Goal: Book appointment/travel/reservation

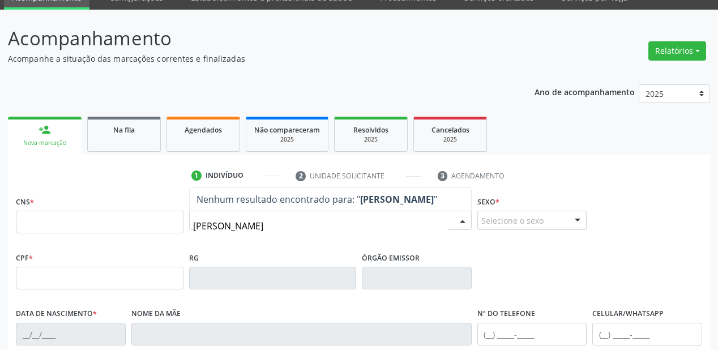
scroll to position [91, 0]
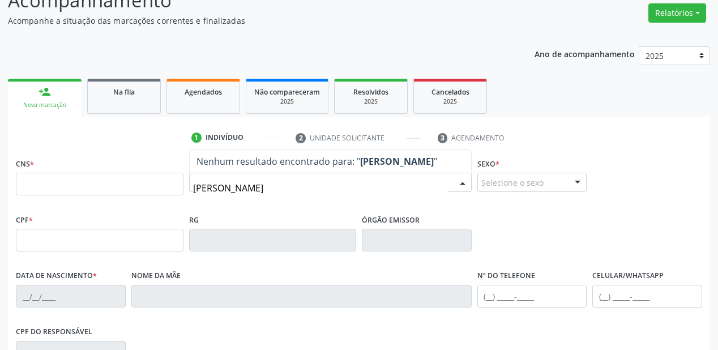
type input "elizabeth"
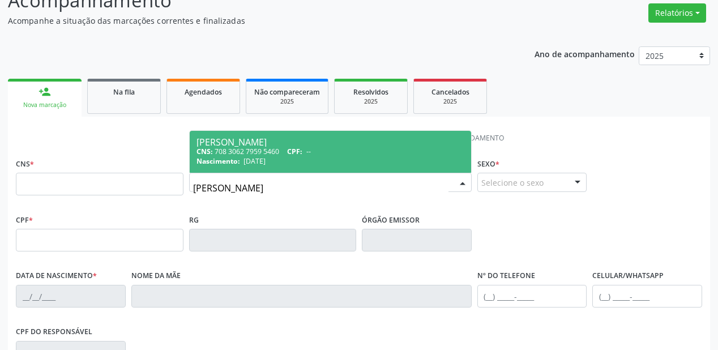
click at [259, 149] on div "CNS: 708 3062 7959 5460 CPF: --" at bounding box center [330, 152] width 268 height 10
type input "708 3062 7959 5460"
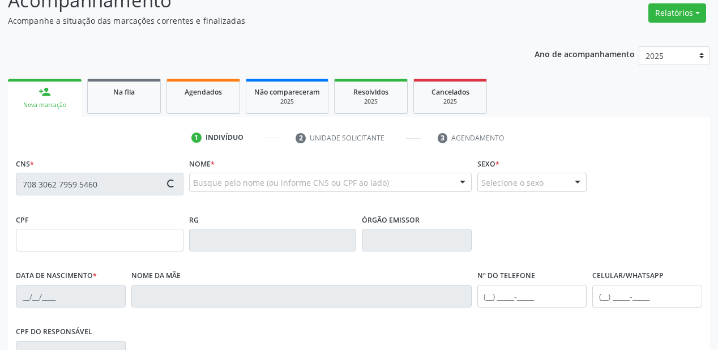
type input "11/05/1961"
type input "Sebastiana Lustoza de Freitas"
type input "(87) 98862-3671"
type input "S/N"
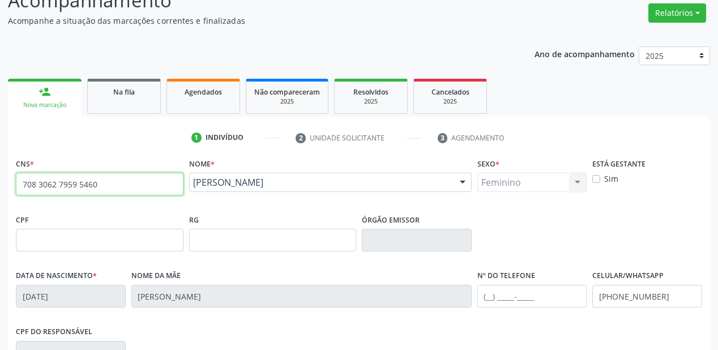
drag, startPoint x: 104, startPoint y: 184, endPoint x: 0, endPoint y: 186, distance: 103.6
click at [0, 186] on div "Acompanhamento Acompanhe a situação das marcações correntes e finalizadas Relat…" at bounding box center [359, 247] width 718 height 551
click at [105, 186] on input "708 3062 7959 5460" at bounding box center [100, 184] width 168 height 23
type input "7"
type input "700 5095 0059 2851"
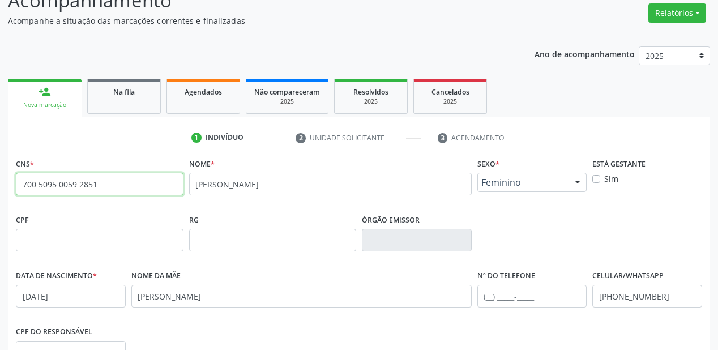
drag, startPoint x: 118, startPoint y: 192, endPoint x: 0, endPoint y: 199, distance: 117.9
click at [0, 199] on div "Acompanhamento Acompanhe a situação das marcações correntes e finalizadas Relat…" at bounding box center [359, 247] width 718 height 551
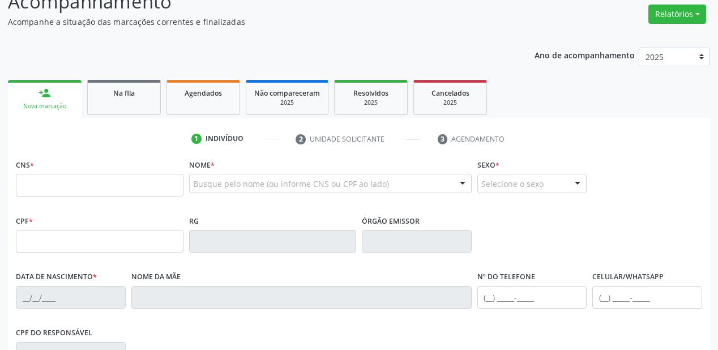
scroll to position [89, 0]
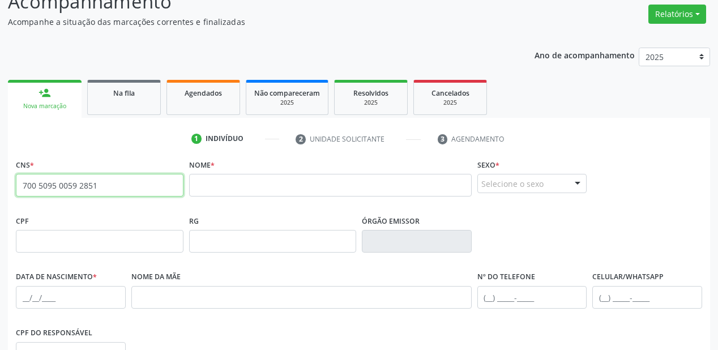
click at [97, 185] on input "700 5095 0059 2851" at bounding box center [100, 185] width 168 height 23
type input "7"
type input "700 0013 1396 6503"
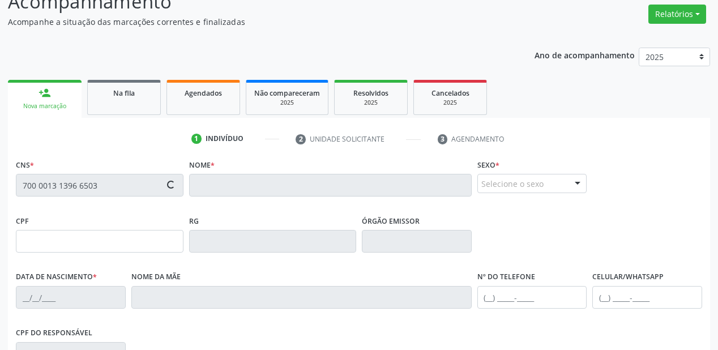
type input "027.410.694-92"
type input "[DATE]"
type input "[PERSON_NAME]"
type input "[PHONE_NUMBER]"
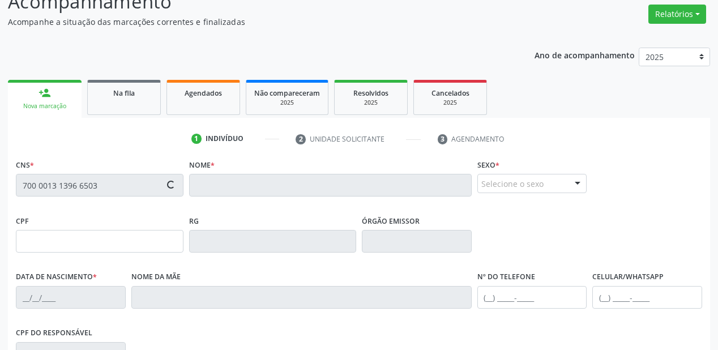
type input "059.436.504-07"
type input "105"
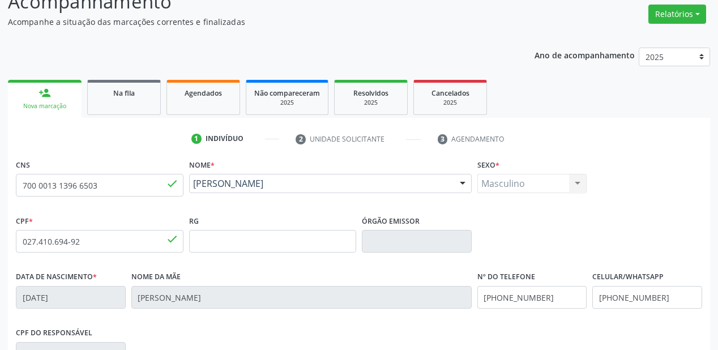
scroll to position [263, 0]
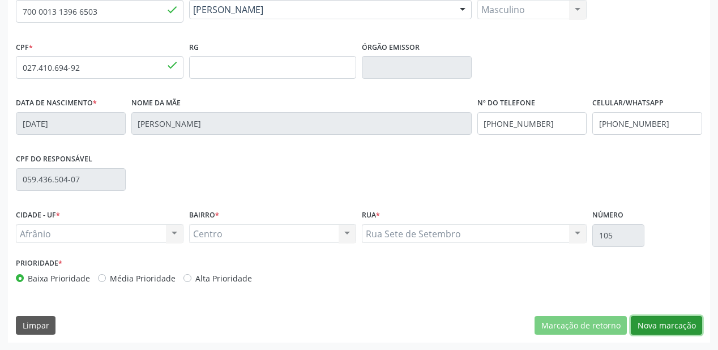
click at [653, 326] on button "Nova marcação" at bounding box center [665, 325] width 71 height 19
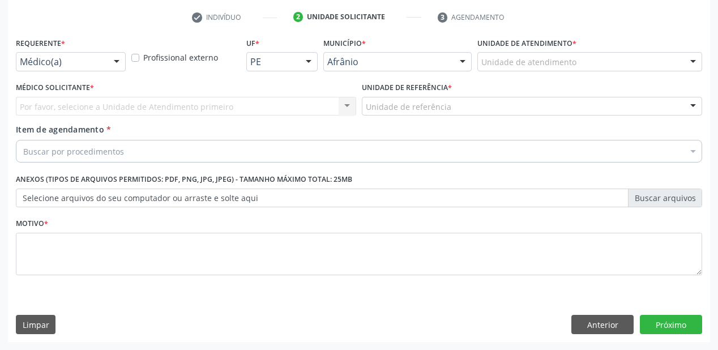
scroll to position [211, 0]
click at [496, 53] on div "Unidade de atendimento" at bounding box center [589, 62] width 225 height 19
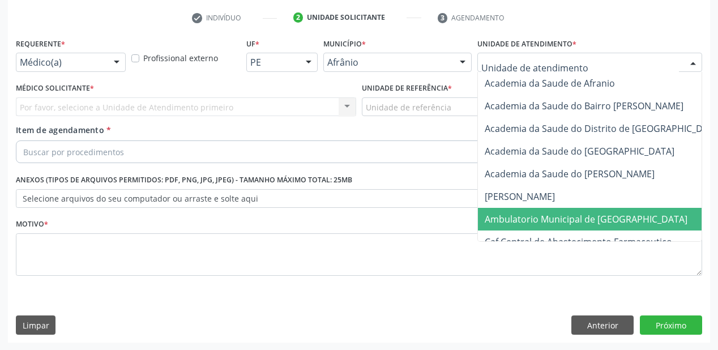
drag, startPoint x: 517, startPoint y: 218, endPoint x: 465, endPoint y: 186, distance: 61.7
click at [517, 217] on span "Ambulatorio Municipal de [GEOGRAPHIC_DATA]" at bounding box center [585, 219] width 203 height 12
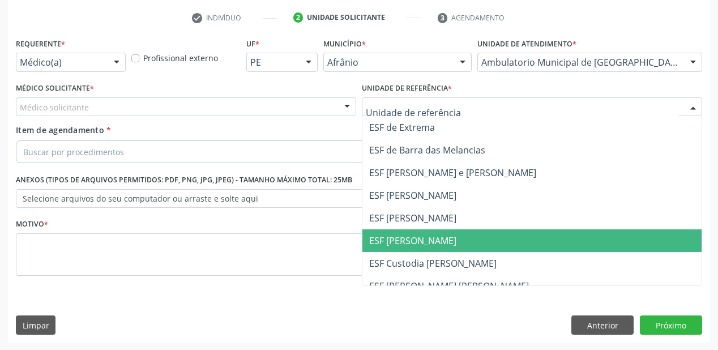
click at [415, 244] on span "ESF [PERSON_NAME]" at bounding box center [412, 240] width 87 height 12
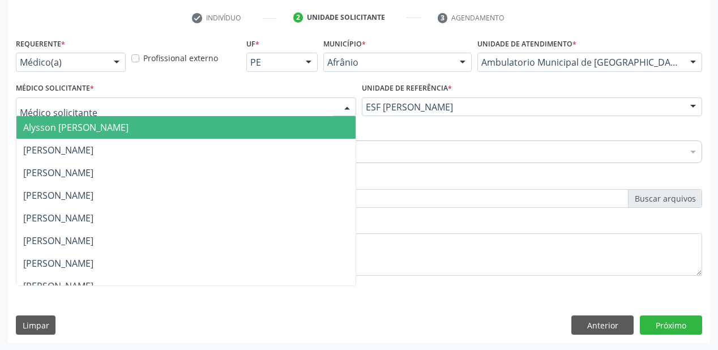
click at [36, 130] on span "Alysson [PERSON_NAME]" at bounding box center [75, 127] width 105 height 12
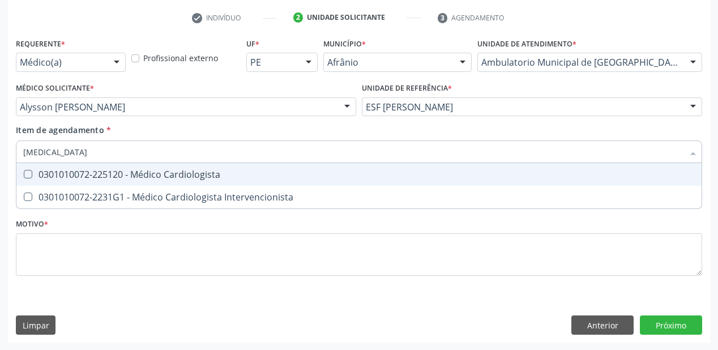
type input "cardiologista"
click at [40, 176] on div "0301010072-225120 - Médico Cardiologista" at bounding box center [358, 174] width 671 height 9
checkbox Cardiologista "true"
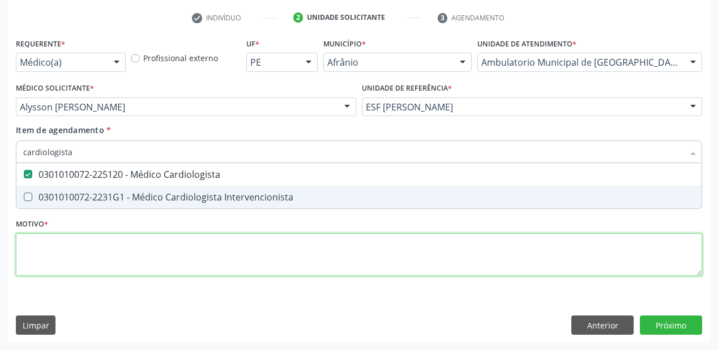
click at [47, 254] on div "Requerente * Médico(a) Médico(a) Enfermeiro(a) Paciente Nenhum resultado encont…" at bounding box center [359, 163] width 686 height 256
checkbox Intervencionista "true"
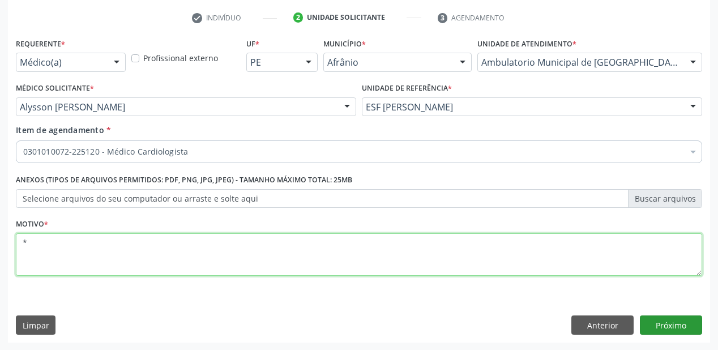
type textarea "*"
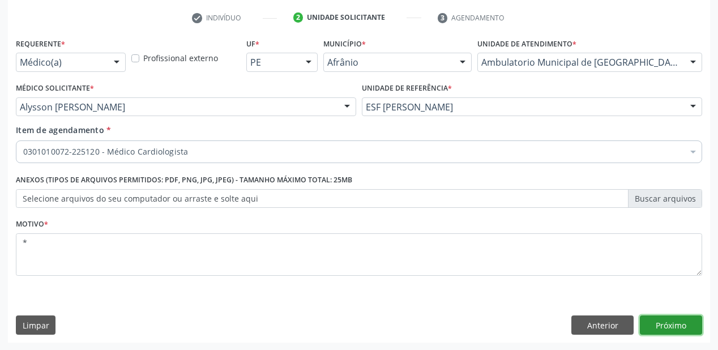
click at [649, 323] on button "Próximo" at bounding box center [670, 324] width 62 height 19
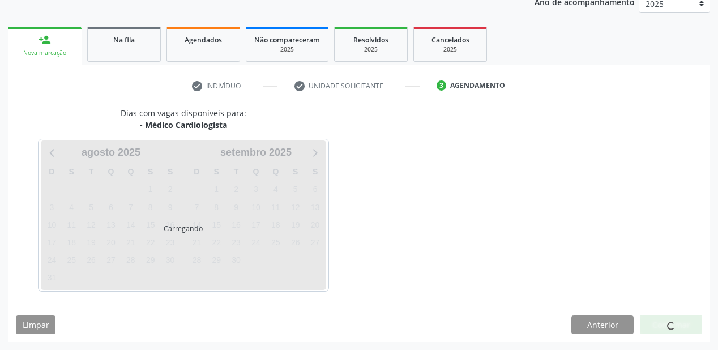
scroll to position [142, 0]
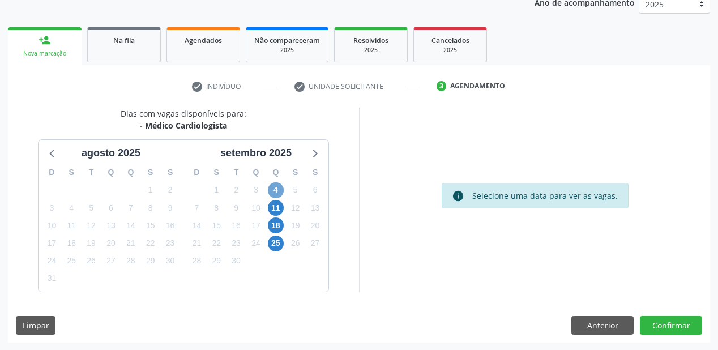
click at [276, 190] on span "4" at bounding box center [276, 190] width 16 height 16
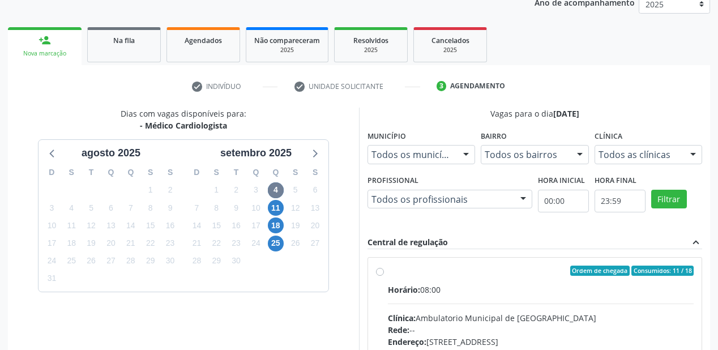
click at [495, 294] on div "Horário: 08:00" at bounding box center [541, 290] width 306 height 12
click at [384, 276] on input "Ordem de chegada Consumidos: 11 / 18 Horário: 08:00 Clínica: Ambulatorio Munici…" at bounding box center [380, 270] width 8 height 10
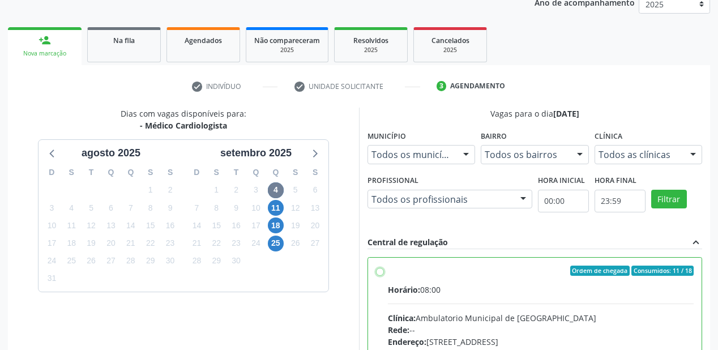
radio input "true"
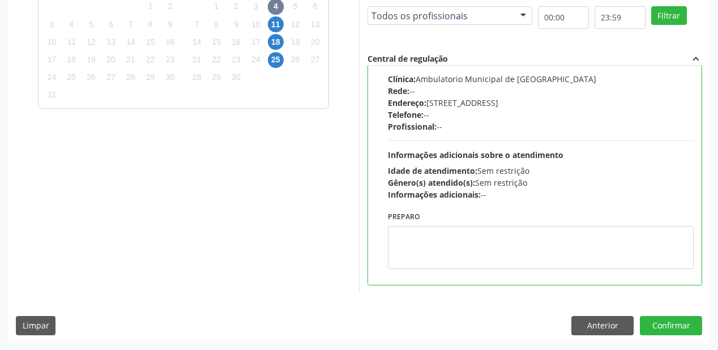
scroll to position [326, 0]
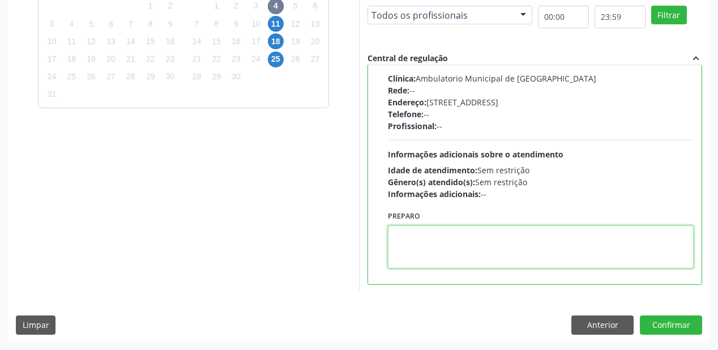
click at [454, 247] on textarea at bounding box center [541, 246] width 306 height 43
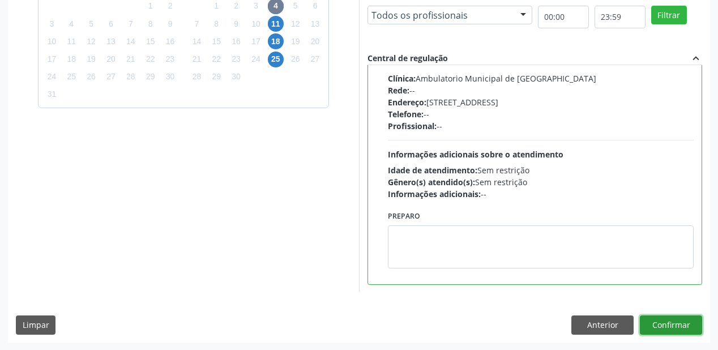
click at [658, 319] on button "Confirmar" at bounding box center [670, 324] width 62 height 19
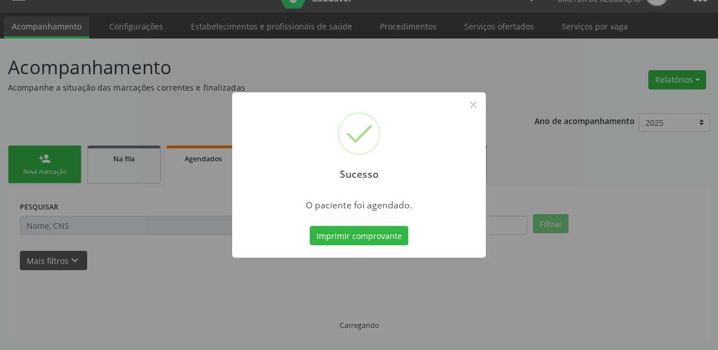
scroll to position [23, 0]
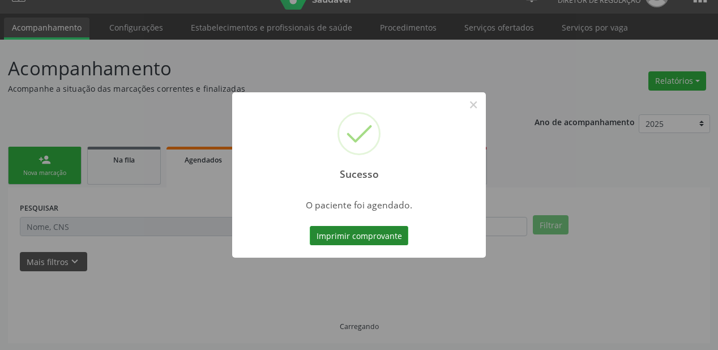
click at [344, 233] on button "Imprimir comprovante" at bounding box center [359, 235] width 98 height 19
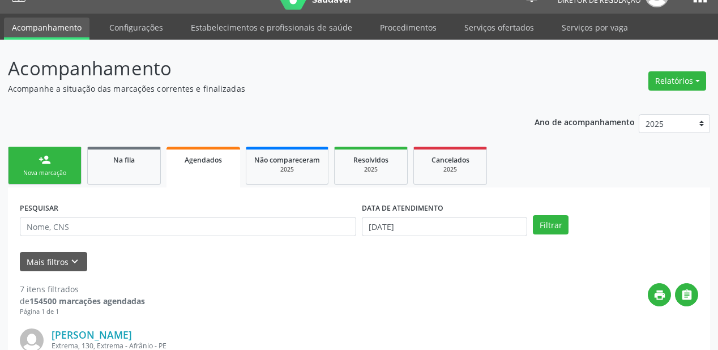
click at [53, 169] on div "Nova marcação" at bounding box center [44, 173] width 57 height 8
drag, startPoint x: 53, startPoint y: 168, endPoint x: 371, endPoint y: 2, distance: 359.4
click at [53, 169] on div "Nova marcação" at bounding box center [44, 173] width 57 height 8
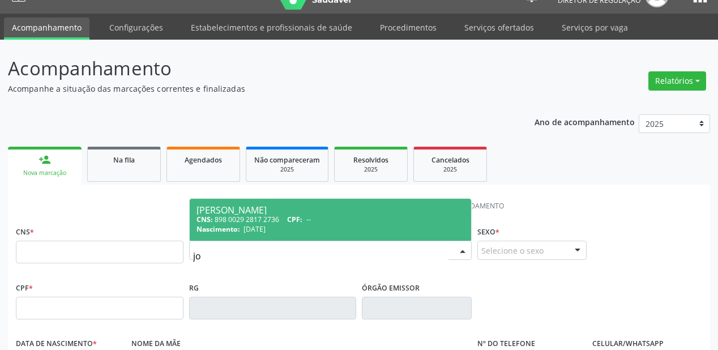
type input "j"
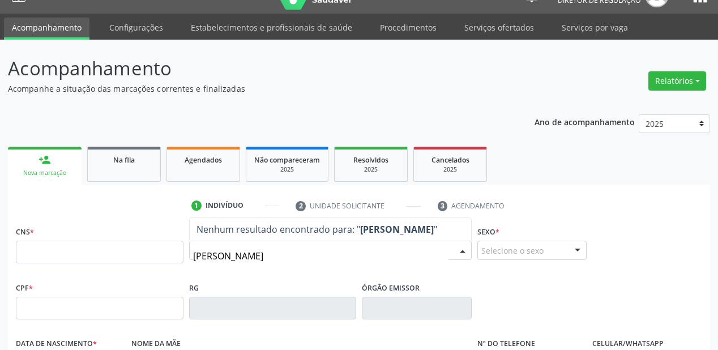
type input "[PERSON_NAME]"
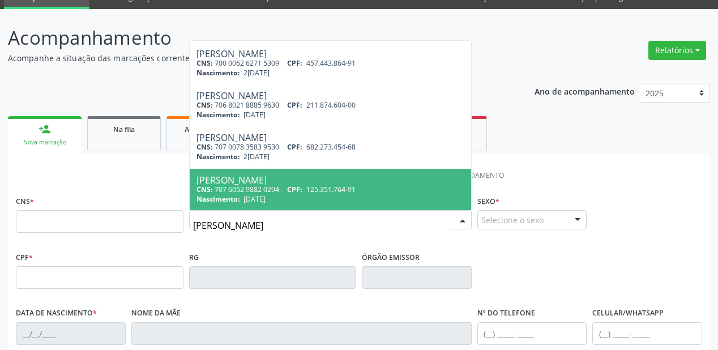
scroll to position [68, 0]
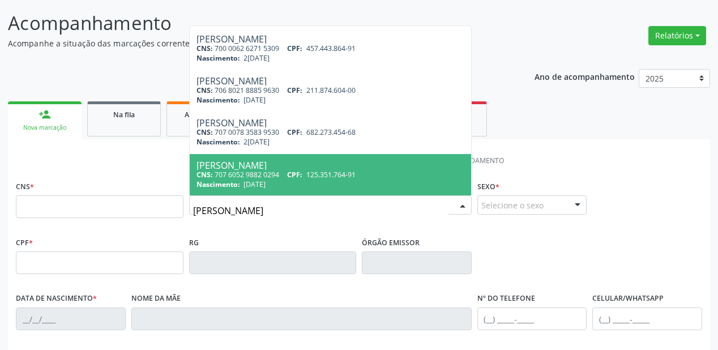
click at [247, 170] on div "CNS: 707 6052 9882 0294 CPF: 125.351.764-91" at bounding box center [330, 175] width 268 height 10
type input "707 6052 9882 0294"
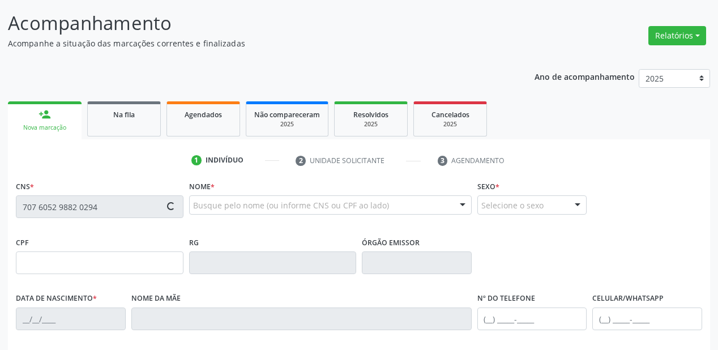
type input "125.351.764-91"
type input "[DATE]"
type input "Iraci da Purificação Ramos"
type input "[PHONE_NUMBER]"
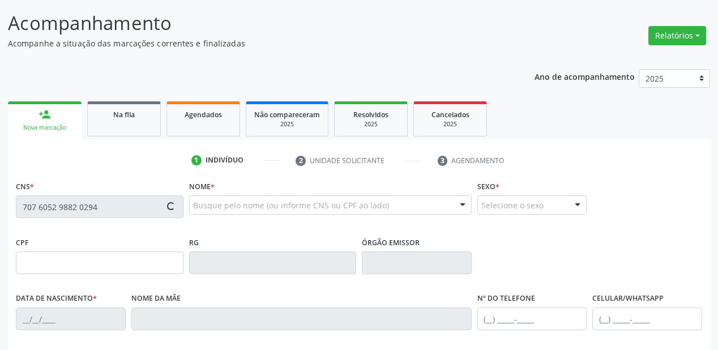
type input "70"
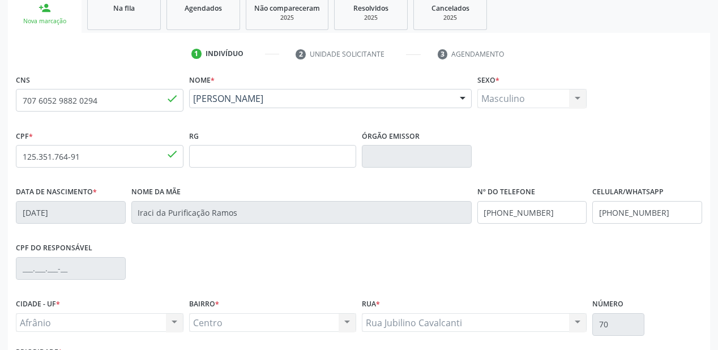
scroll to position [173, 0]
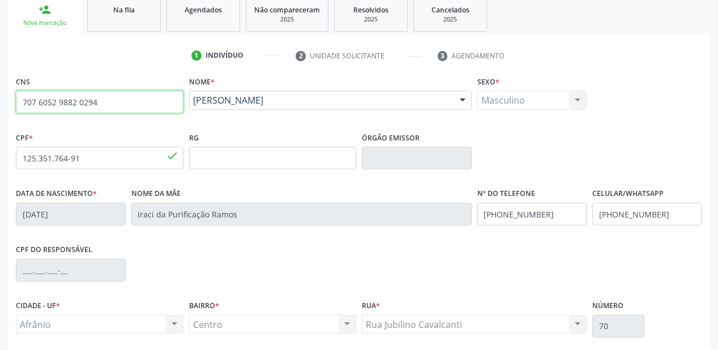
drag, startPoint x: 101, startPoint y: 102, endPoint x: 0, endPoint y: 102, distance: 100.7
click at [0, 102] on div "Acompanhamento Acompanhe a situação das marcações correntes e finalizadas Relat…" at bounding box center [359, 165] width 718 height 551
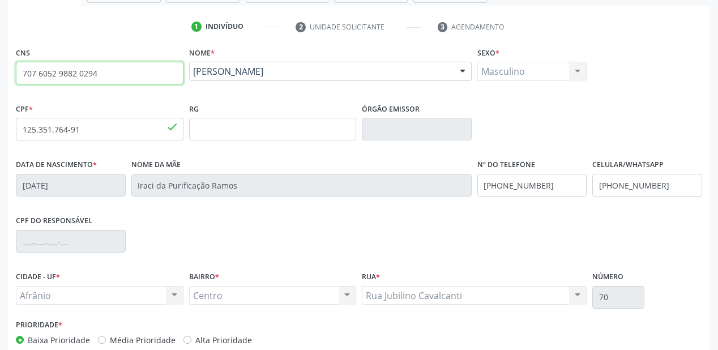
scroll to position [263, 0]
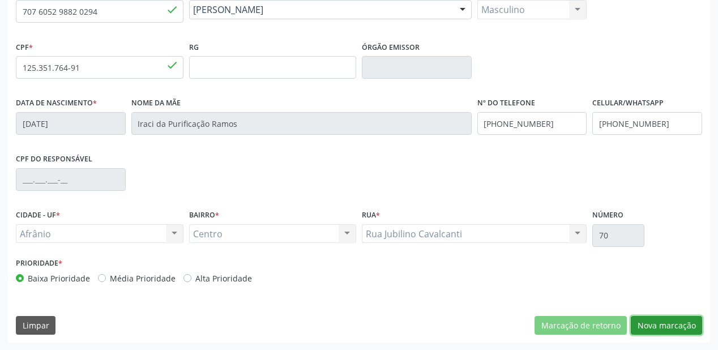
click at [660, 324] on button "Nova marcação" at bounding box center [665, 325] width 71 height 19
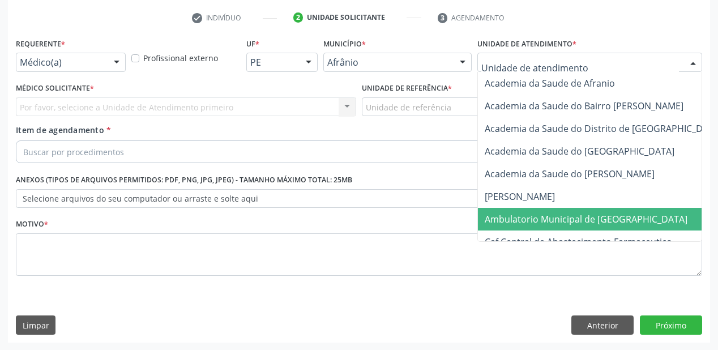
click at [518, 224] on span "Ambulatorio Municipal de [GEOGRAPHIC_DATA]" at bounding box center [585, 219] width 203 height 12
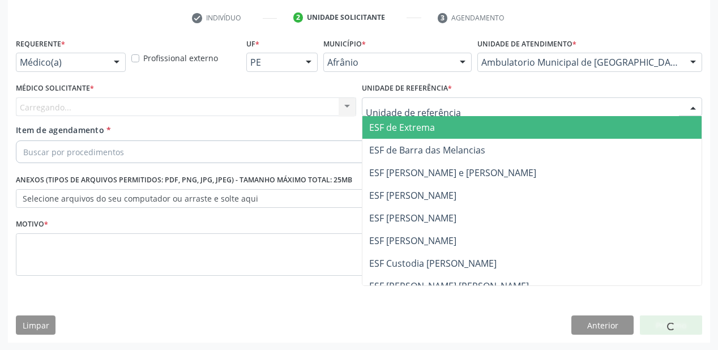
drag, startPoint x: 389, startPoint y: 101, endPoint x: 385, endPoint y: 126, distance: 25.9
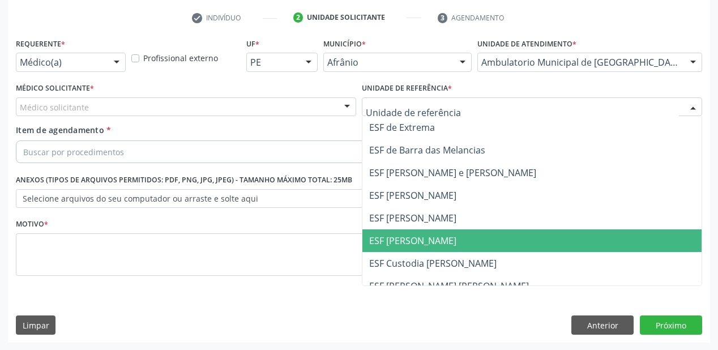
click at [392, 240] on span "ESF [PERSON_NAME]" at bounding box center [412, 240] width 87 height 12
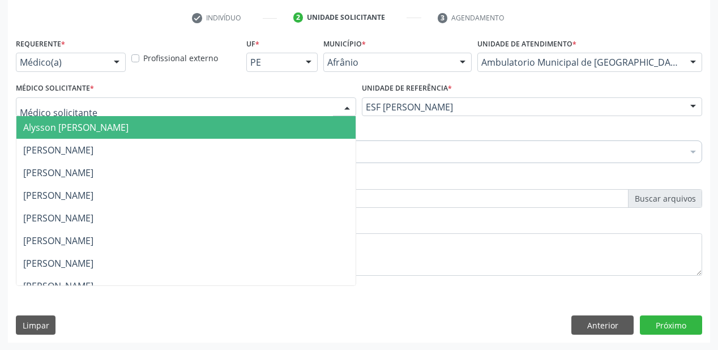
drag, startPoint x: 61, startPoint y: 101, endPoint x: 59, endPoint y: 116, distance: 14.9
click at [58, 125] on span "Alysson [PERSON_NAME]" at bounding box center [75, 127] width 105 height 12
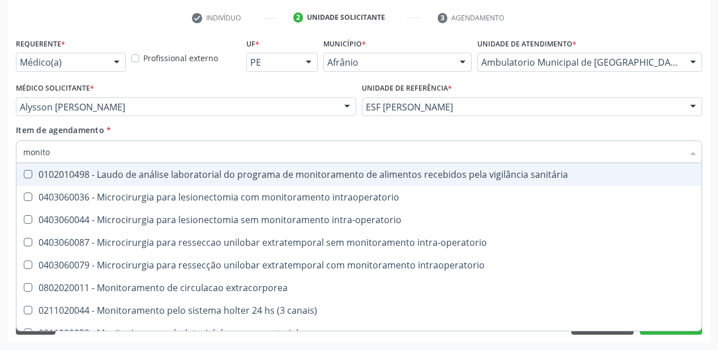
type input "monitor"
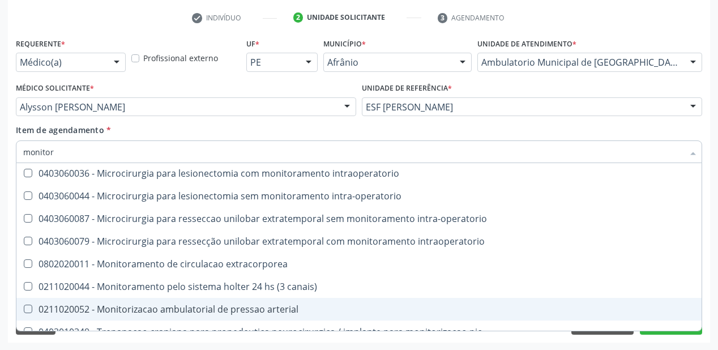
scroll to position [36, 0]
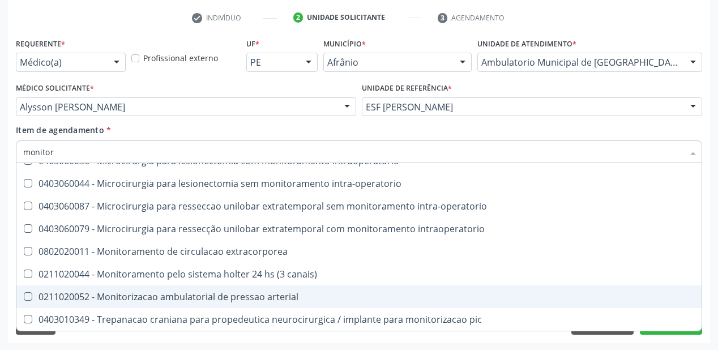
click at [143, 301] on div "0211020052 - Monitorizacao ambulatorial de pressao arterial" at bounding box center [358, 296] width 671 height 9
checkbox arterial "true"
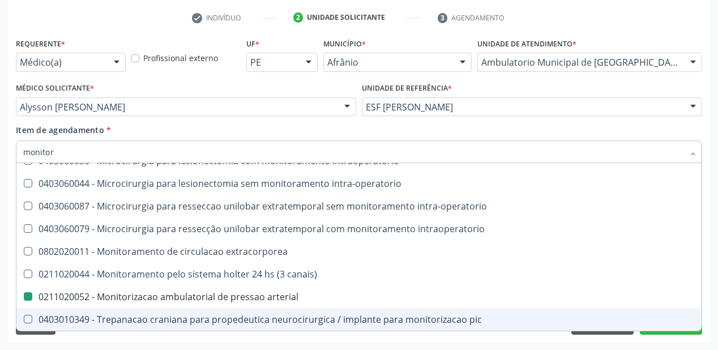
click at [81, 341] on div "Requerente * Médico(a) Médico(a) Enfermeiro(a) Paciente Nenhum resultado encont…" at bounding box center [359, 188] width 702 height 307
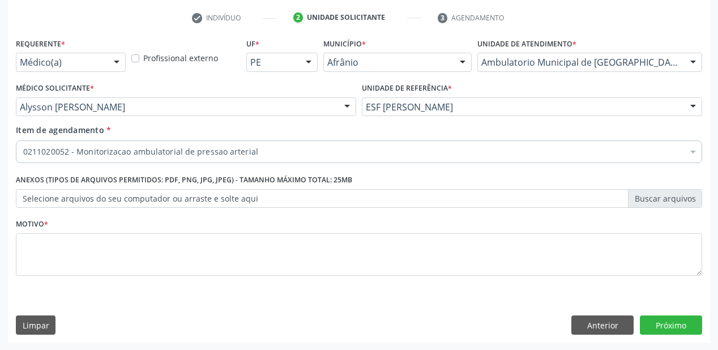
scroll to position [0, 0]
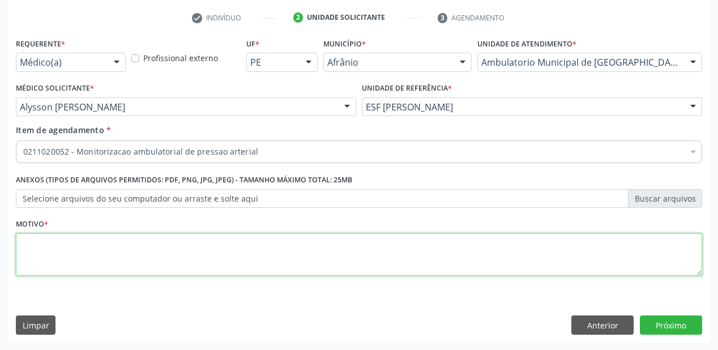
click at [32, 246] on textarea at bounding box center [359, 254] width 686 height 43
type textarea "has"
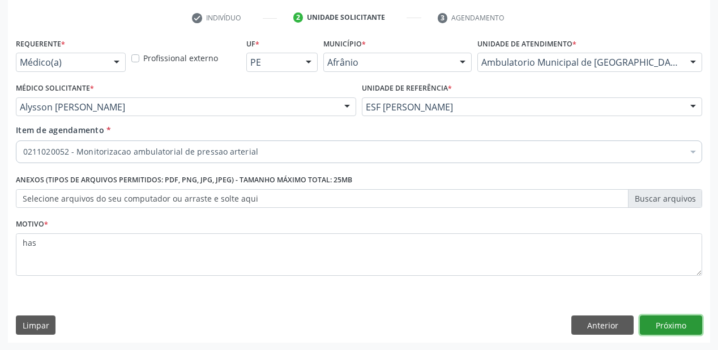
click at [656, 320] on button "Próximo" at bounding box center [670, 324] width 62 height 19
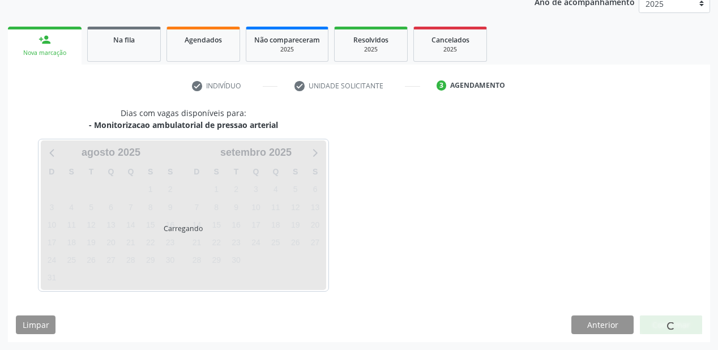
scroll to position [142, 0]
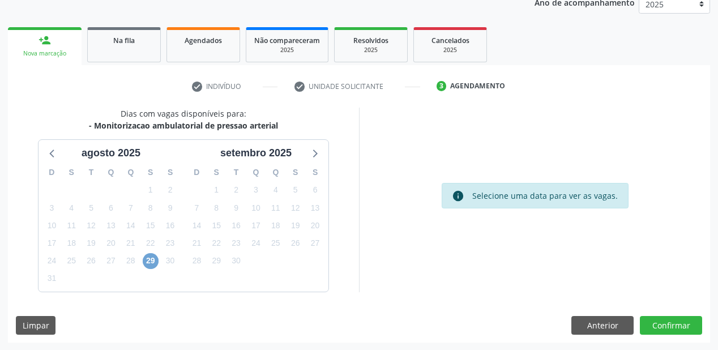
click at [149, 258] on span "29" at bounding box center [151, 261] width 16 height 16
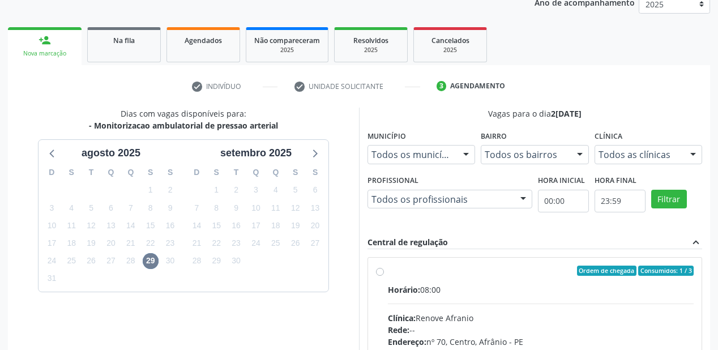
click at [527, 316] on div "Clínica: [PERSON_NAME]" at bounding box center [541, 318] width 306 height 12
click at [384, 276] on input "Ordem de chegada Consumidos: 1 / 3 Horário: 08:00 Clínica: Renove Afranio Rede:…" at bounding box center [380, 270] width 8 height 10
radio input "true"
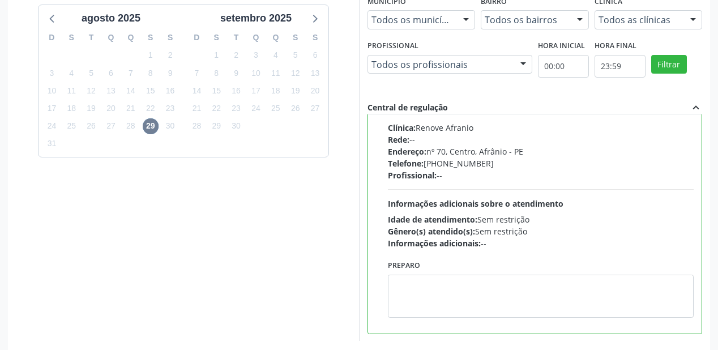
scroll to position [278, 0]
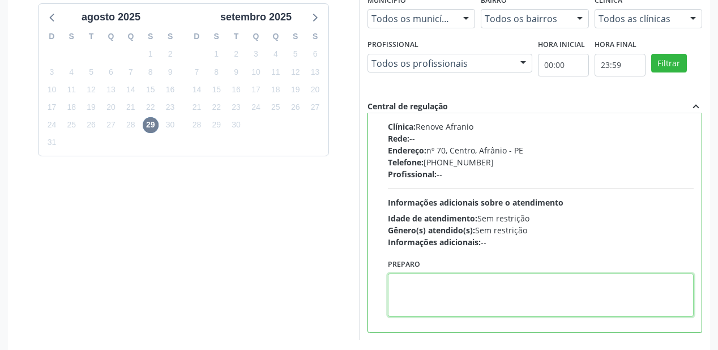
click at [439, 297] on textarea at bounding box center [541, 294] width 306 height 43
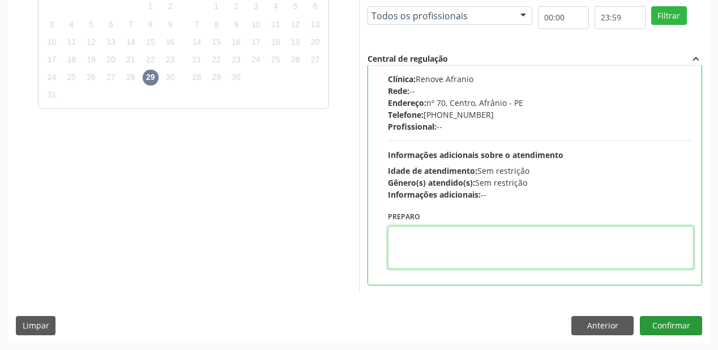
scroll to position [326, 0]
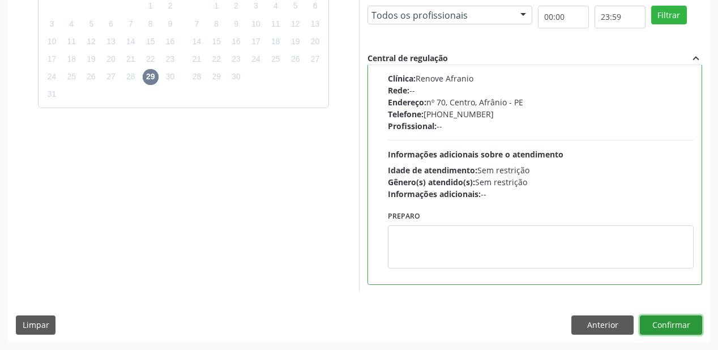
click at [654, 327] on button "Confirmar" at bounding box center [670, 324] width 62 height 19
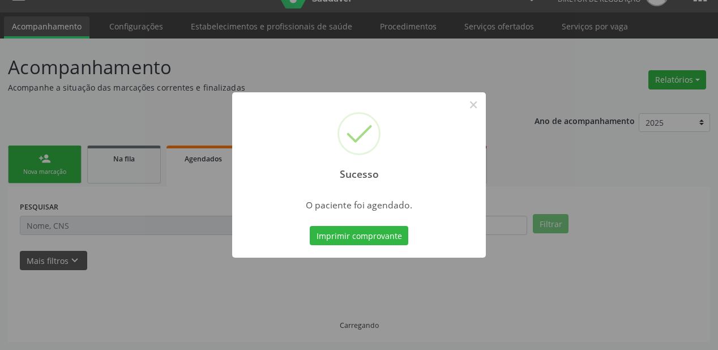
scroll to position [23, 0]
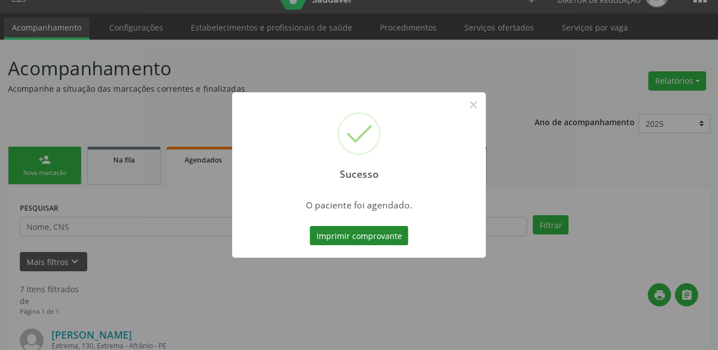
click at [354, 230] on button "Imprimir comprovante" at bounding box center [359, 235] width 98 height 19
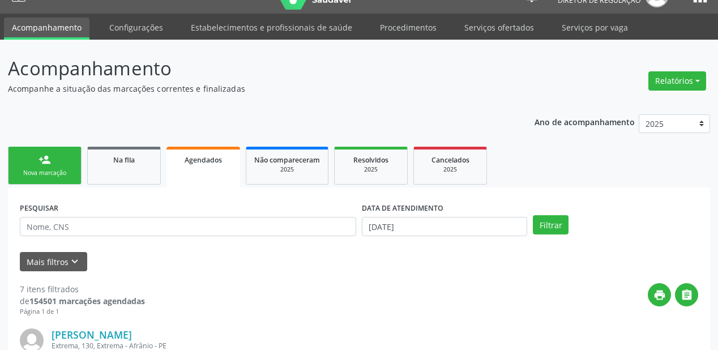
click at [50, 166] on link "person_add Nova marcação" at bounding box center [45, 166] width 74 height 38
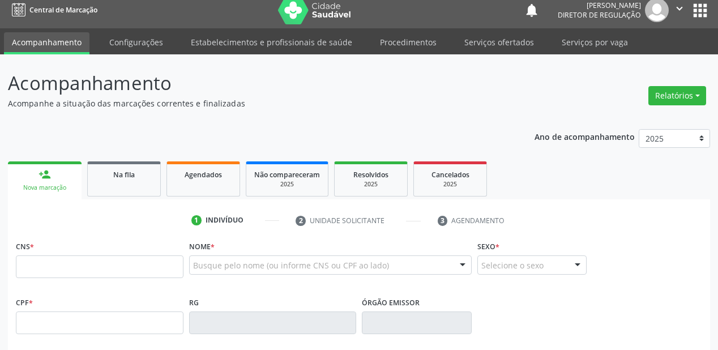
scroll to position [0, 0]
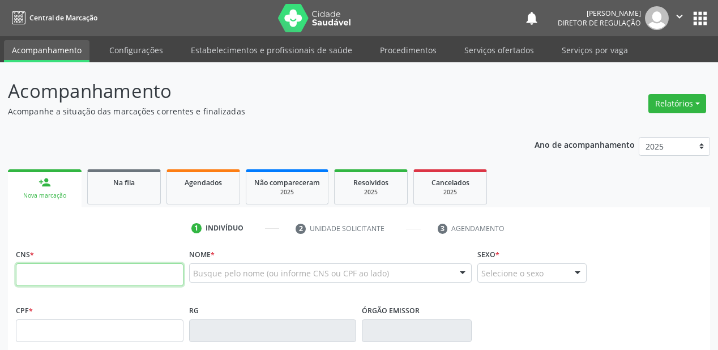
click at [56, 274] on input "text" at bounding box center [100, 274] width 168 height 23
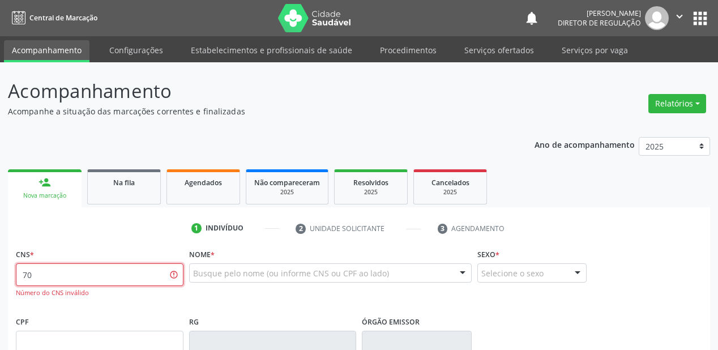
type input "7"
type input "707 6052 9882 0294"
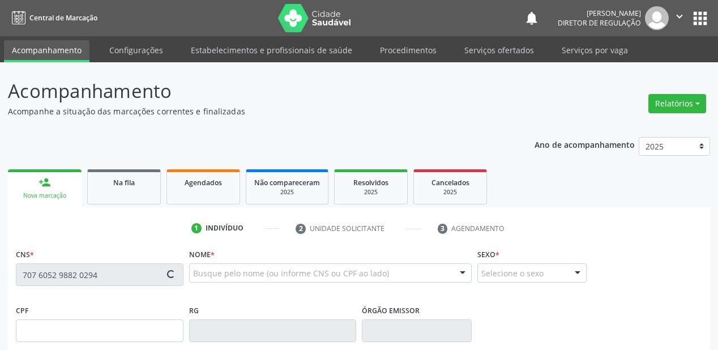
type input "125.351.764-91"
type input "[DATE]"
type input "Iraci da Purificação Ramos"
type input "[PHONE_NUMBER]"
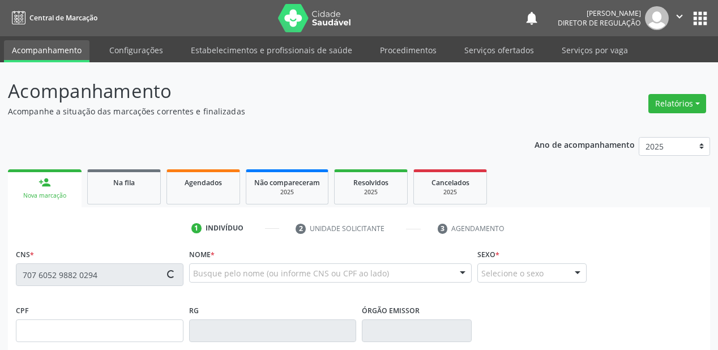
type input "70"
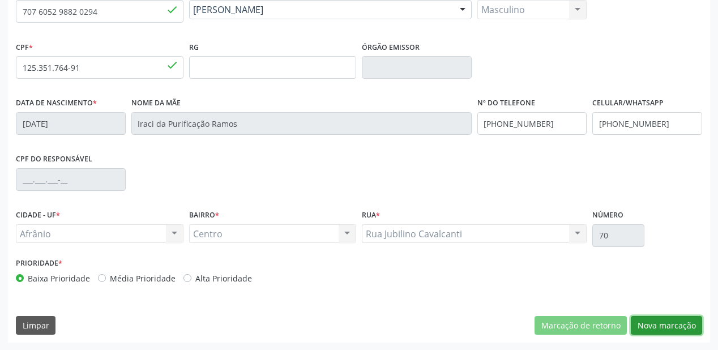
click at [666, 321] on button "Nova marcação" at bounding box center [665, 325] width 71 height 19
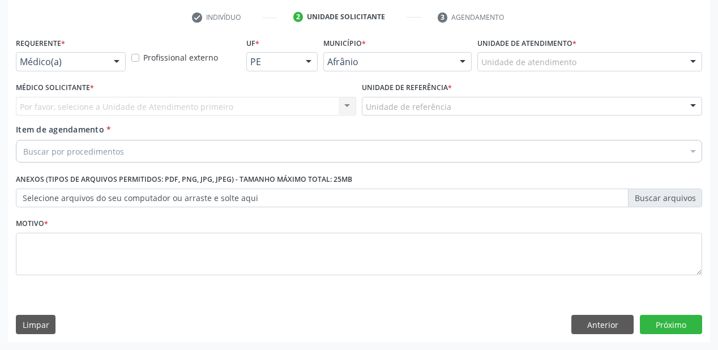
scroll to position [211, 0]
drag, startPoint x: 503, startPoint y: 41, endPoint x: 503, endPoint y: 52, distance: 11.3
click at [503, 44] on label "Unidade de atendimento *" at bounding box center [526, 44] width 99 height 18
click at [502, 59] on div "Unidade de atendimento" at bounding box center [589, 62] width 225 height 19
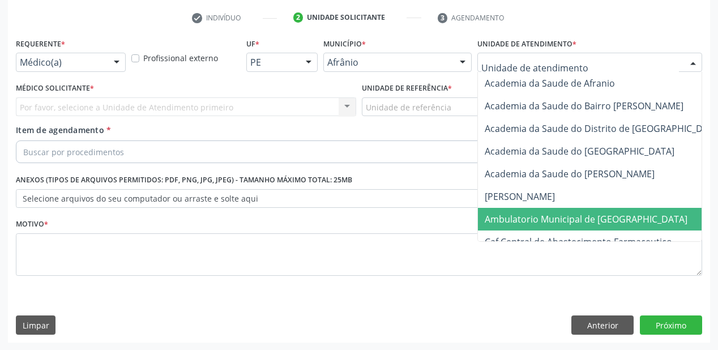
click at [496, 222] on span "Ambulatorio Municipal de [GEOGRAPHIC_DATA]" at bounding box center [585, 219] width 203 height 12
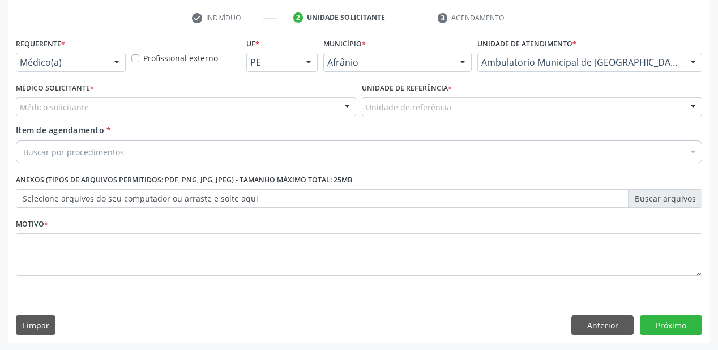
click at [405, 113] on div "Unidade de referência" at bounding box center [532, 106] width 340 height 19
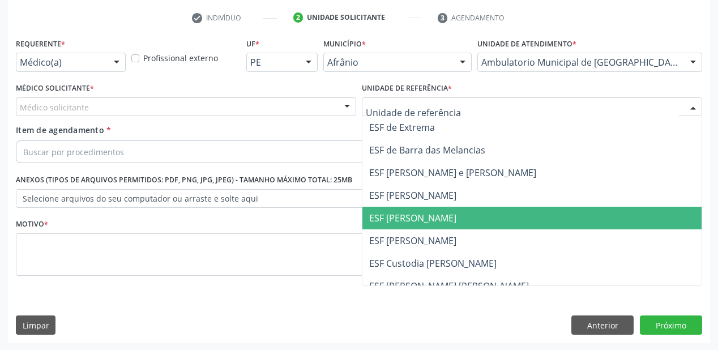
click at [408, 220] on span "ESF [PERSON_NAME]" at bounding box center [412, 218] width 87 height 12
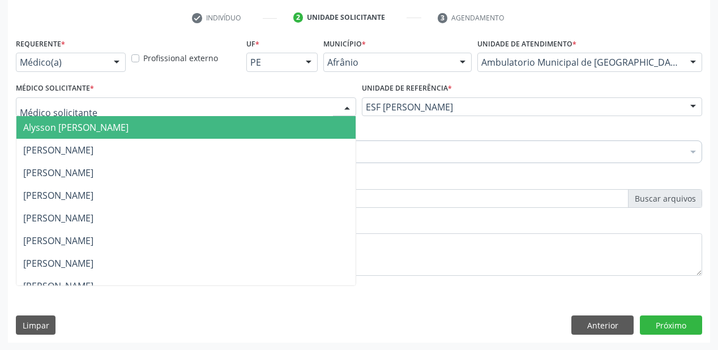
click at [56, 137] on span "Alysson [PERSON_NAME]" at bounding box center [185, 127] width 339 height 23
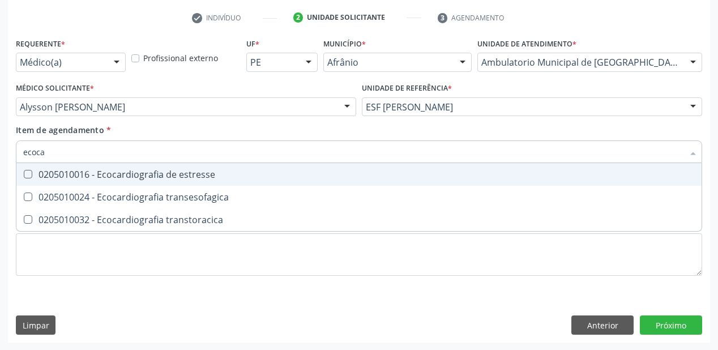
type input "ecocar"
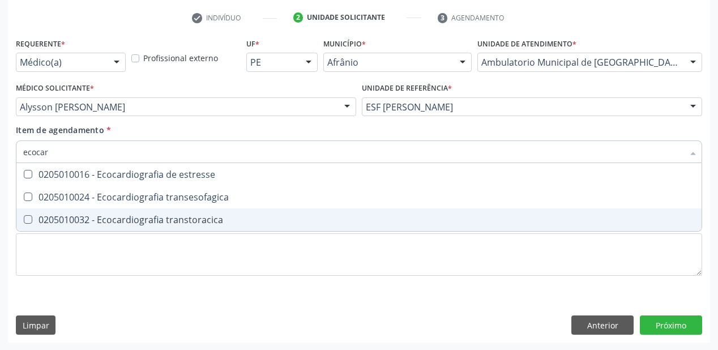
click at [93, 216] on div "0205010032 - Ecocardiografia transtoracica" at bounding box center [358, 219] width 671 height 9
checkbox transtoracica "true"
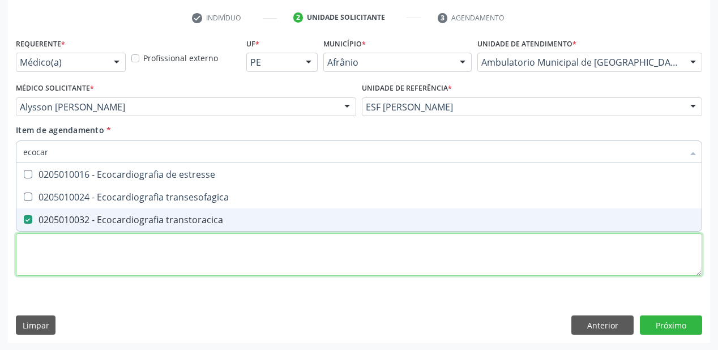
click at [72, 249] on div "Requerente * Médico(a) Médico(a) Enfermeiro(a) Paciente Nenhum resultado encont…" at bounding box center [359, 163] width 686 height 256
checkbox transesofagica "true"
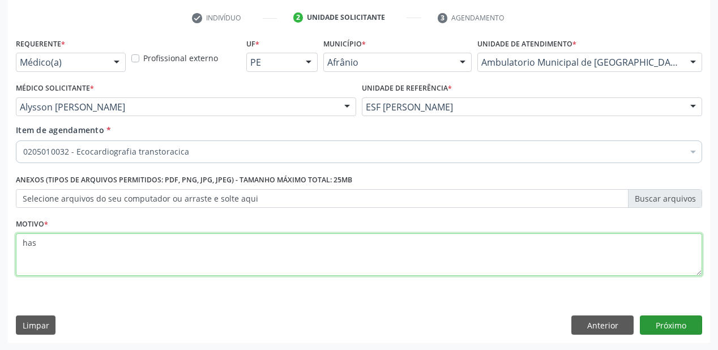
type textarea "has"
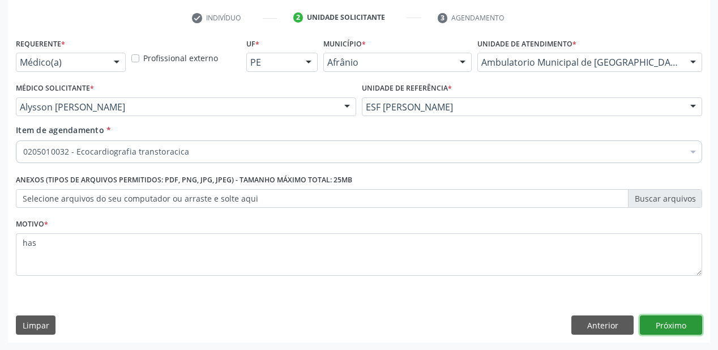
click at [661, 322] on button "Próximo" at bounding box center [670, 324] width 62 height 19
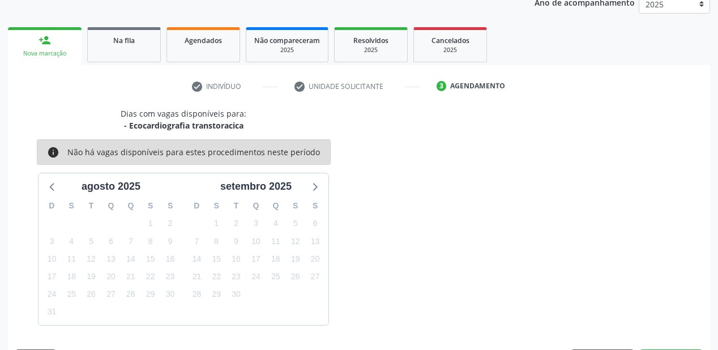
scroll to position [175, 0]
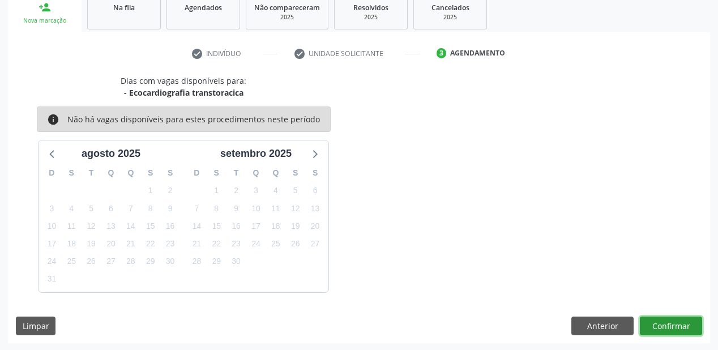
click at [663, 323] on button "Confirmar" at bounding box center [670, 325] width 62 height 19
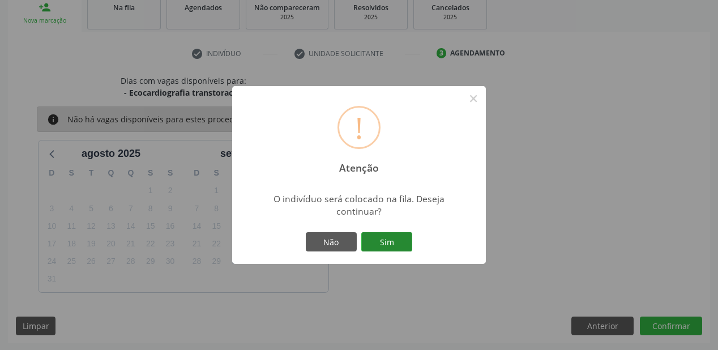
click at [387, 242] on button "Sim" at bounding box center [386, 241] width 51 height 19
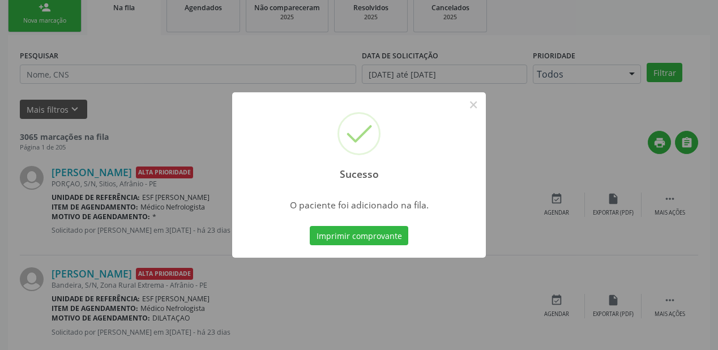
scroll to position [23, 0]
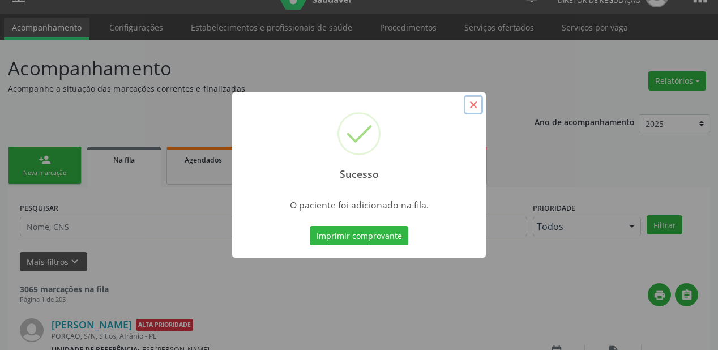
click at [473, 111] on button "×" at bounding box center [472, 104] width 19 height 19
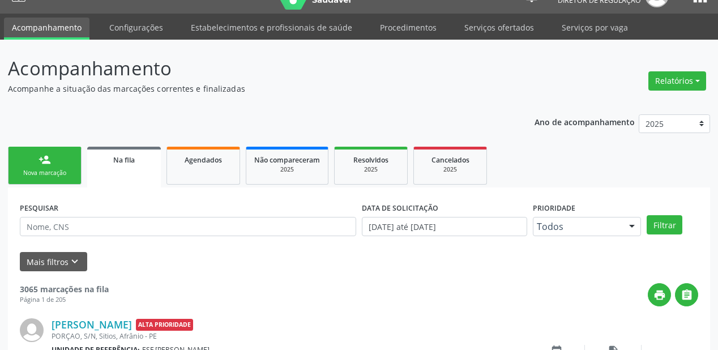
click at [43, 162] on div "person_add" at bounding box center [44, 159] width 12 height 12
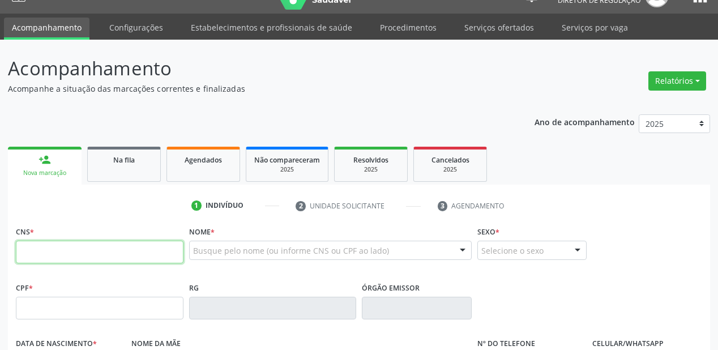
click at [64, 255] on input "text" at bounding box center [100, 252] width 168 height 23
type input "700 0007 2475 4908"
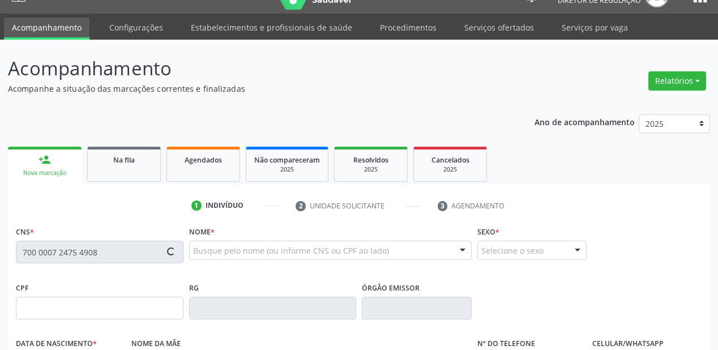
type input "024.952.354-09"
type input "2[DATE]"
type input "[PERSON_NAME]"
type input "[PHONE_NUMBER]"
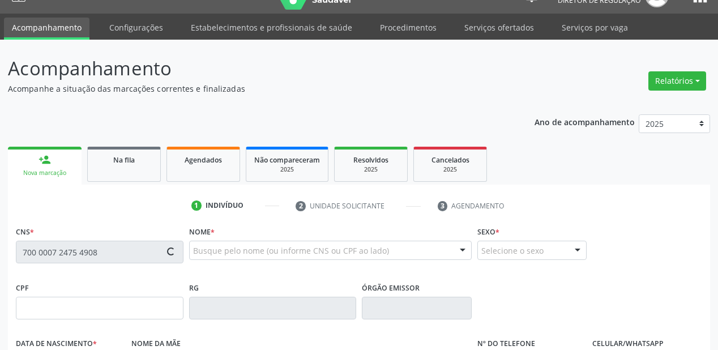
type input "124.671.374-81"
type input "S/N"
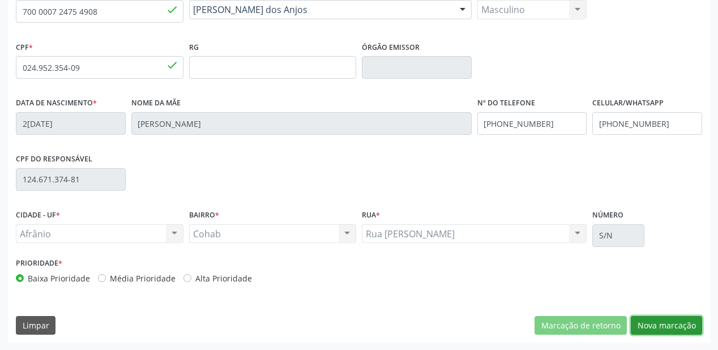
click at [649, 322] on button "Nova marcação" at bounding box center [665, 325] width 71 height 19
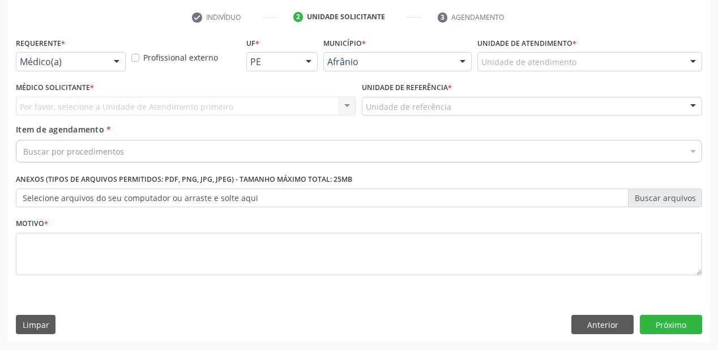
scroll to position [211, 0]
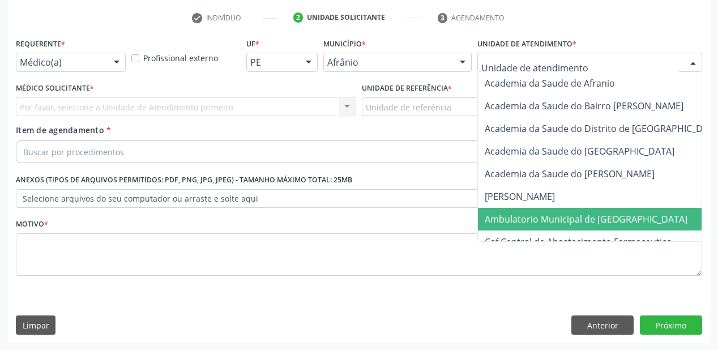
click at [526, 225] on span "Ambulatorio Municipal de [GEOGRAPHIC_DATA]" at bounding box center [616, 219] width 276 height 23
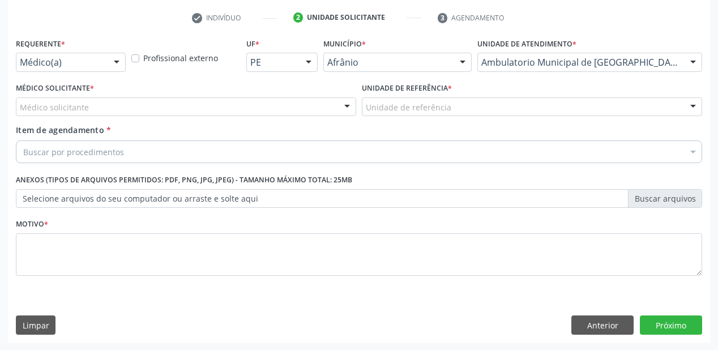
click at [413, 117] on div "Unidade de referência * Unidade de referência ESF de Extrema ESF de Barra das M…" at bounding box center [532, 102] width 346 height 44
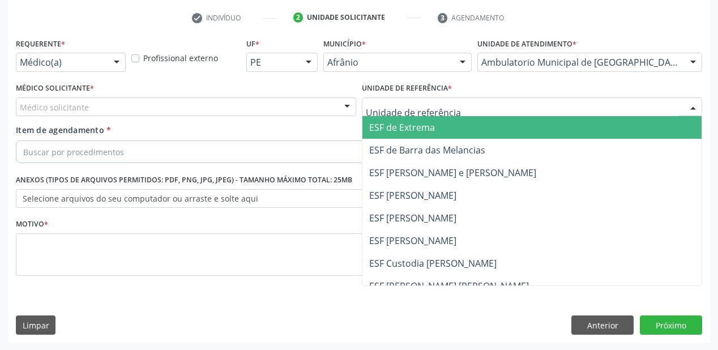
drag, startPoint x: 398, startPoint y: 111, endPoint x: 418, endPoint y: 170, distance: 62.1
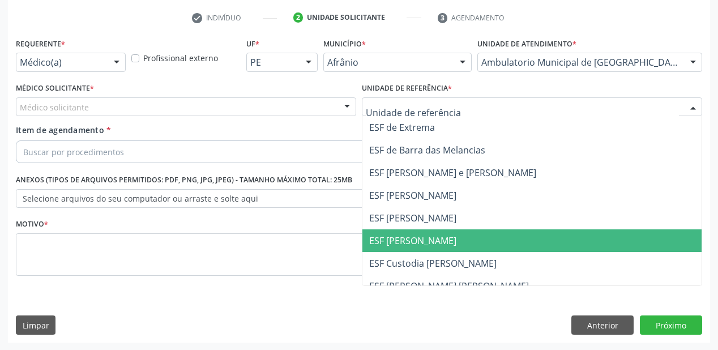
click at [417, 229] on span "ESF [PERSON_NAME]" at bounding box center [531, 240] width 339 height 23
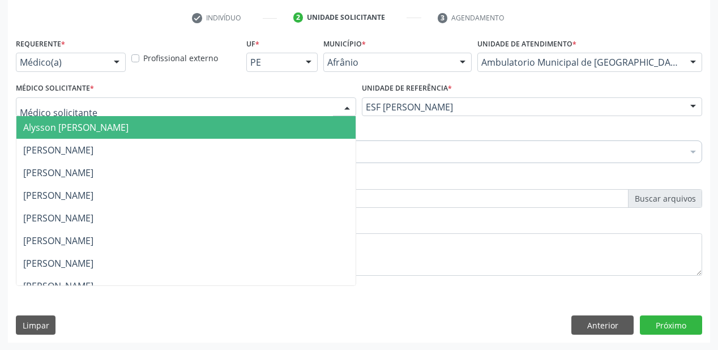
drag, startPoint x: 55, startPoint y: 108, endPoint x: 55, endPoint y: 120, distance: 12.5
drag, startPoint x: 55, startPoint y: 122, endPoint x: 49, endPoint y: 141, distance: 20.4
click at [55, 122] on span "Alysson [PERSON_NAME]" at bounding box center [75, 127] width 105 height 12
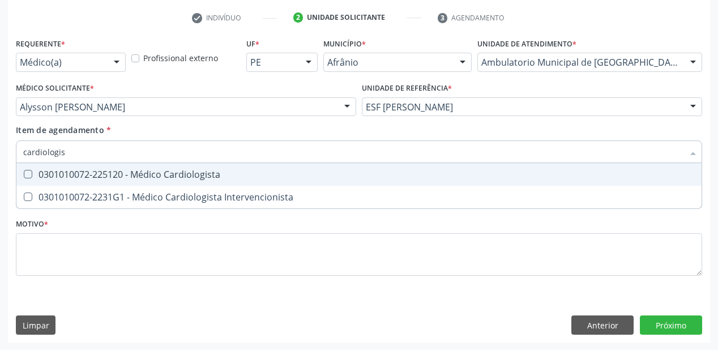
type input "[MEDICAL_DATA]"
click at [48, 177] on div "0301010072-225120 - Médico Cardiologista" at bounding box center [358, 174] width 671 height 9
checkbox Cardiologista "true"
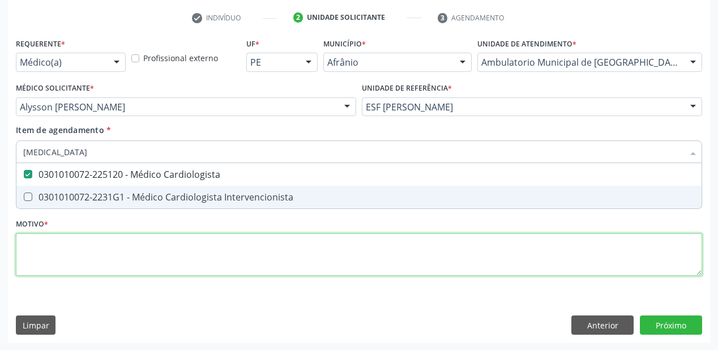
click at [53, 247] on div "Requerente * Médico(a) Médico(a) Enfermeiro(a) Paciente Nenhum resultado encont…" at bounding box center [359, 163] width 686 height 256
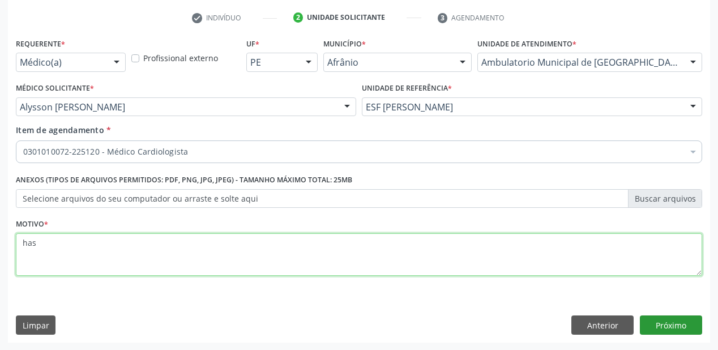
type textarea "has"
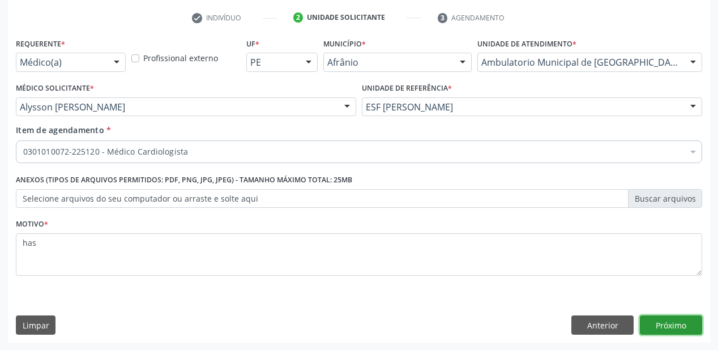
click at [667, 326] on button "Próximo" at bounding box center [670, 324] width 62 height 19
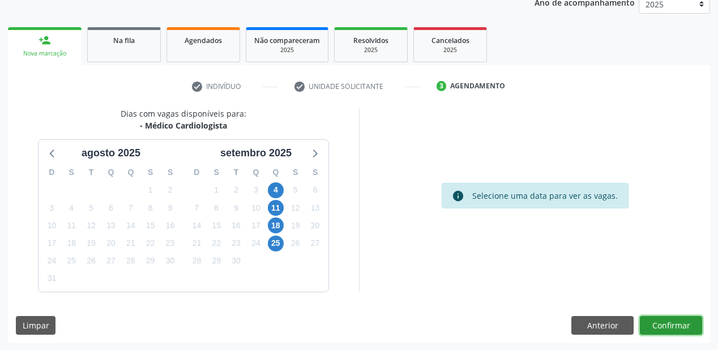
click at [656, 324] on button "Confirmar" at bounding box center [670, 325] width 62 height 19
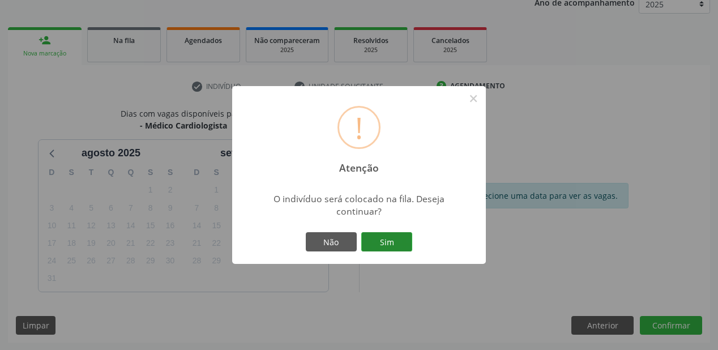
click at [396, 247] on button "Sim" at bounding box center [386, 241] width 51 height 19
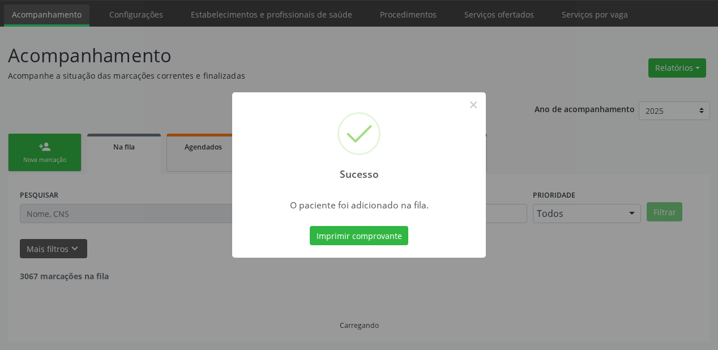
scroll to position [23, 0]
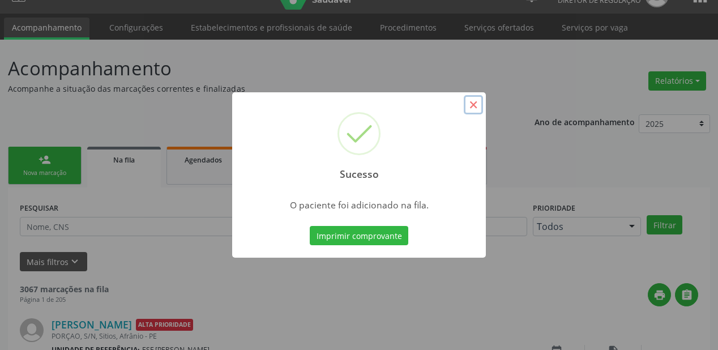
click at [473, 108] on button "×" at bounding box center [472, 104] width 19 height 19
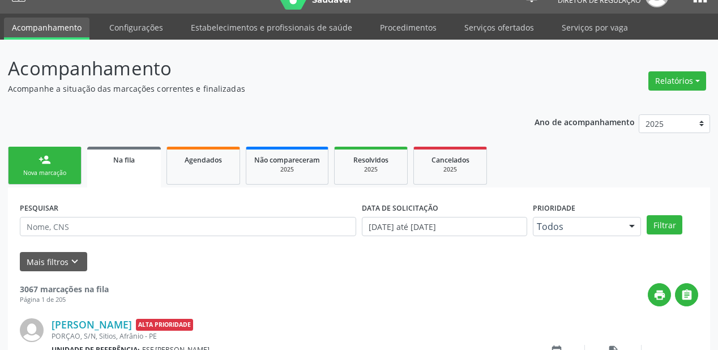
click at [55, 171] on div "Nova marcação" at bounding box center [44, 173] width 57 height 8
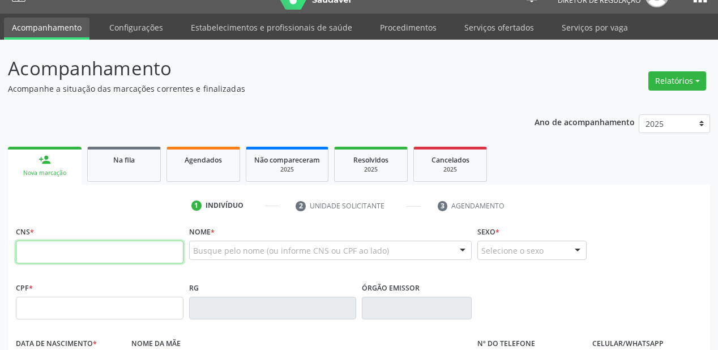
click at [54, 259] on input "text" at bounding box center [100, 252] width 168 height 23
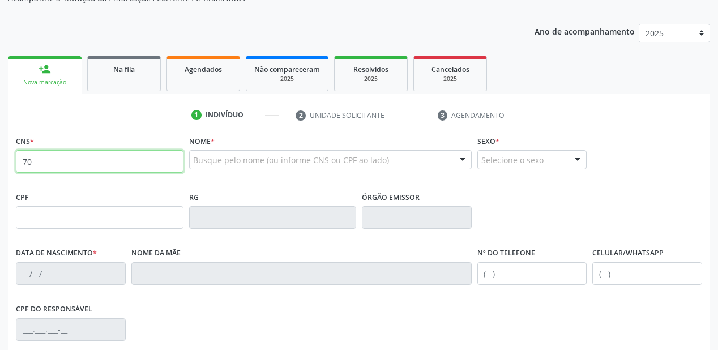
type input "70"
